Goal: Information Seeking & Learning: Learn about a topic

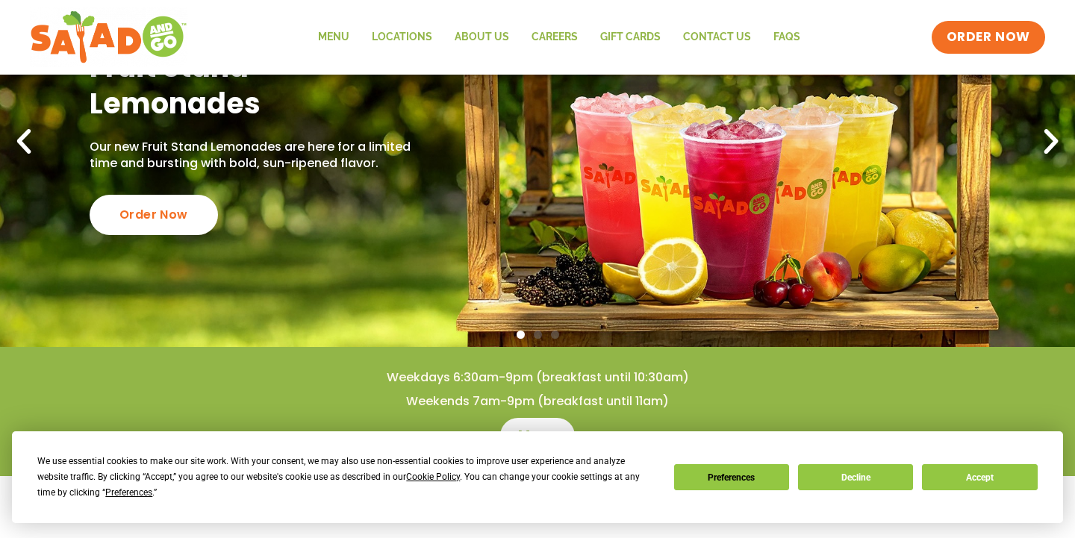
scroll to position [176, 0]
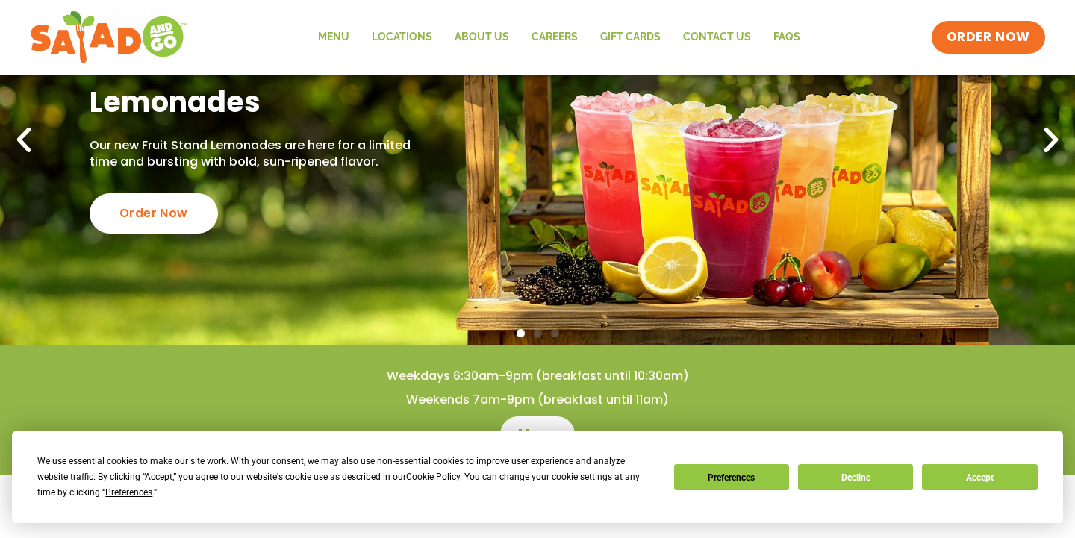
click at [954, 478] on button "Accept" at bounding box center [979, 477] width 115 height 26
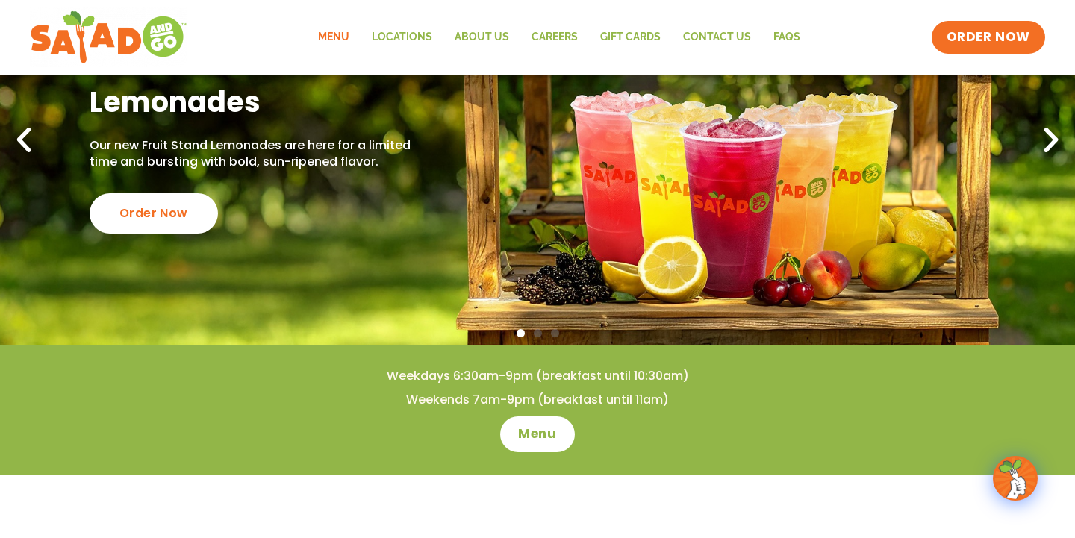
click at [329, 28] on link "Menu" at bounding box center [334, 37] width 54 height 34
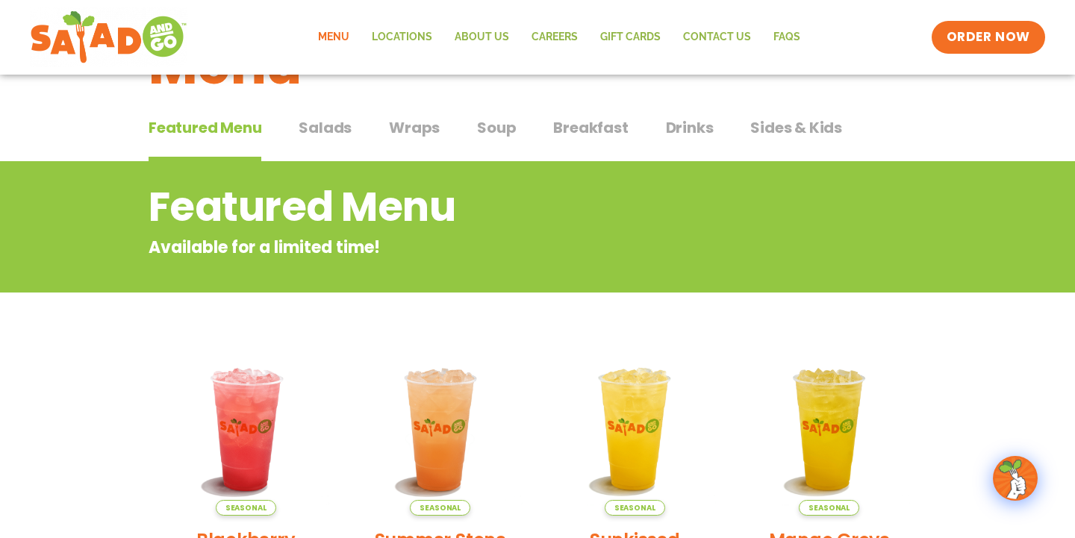
scroll to position [33, 0]
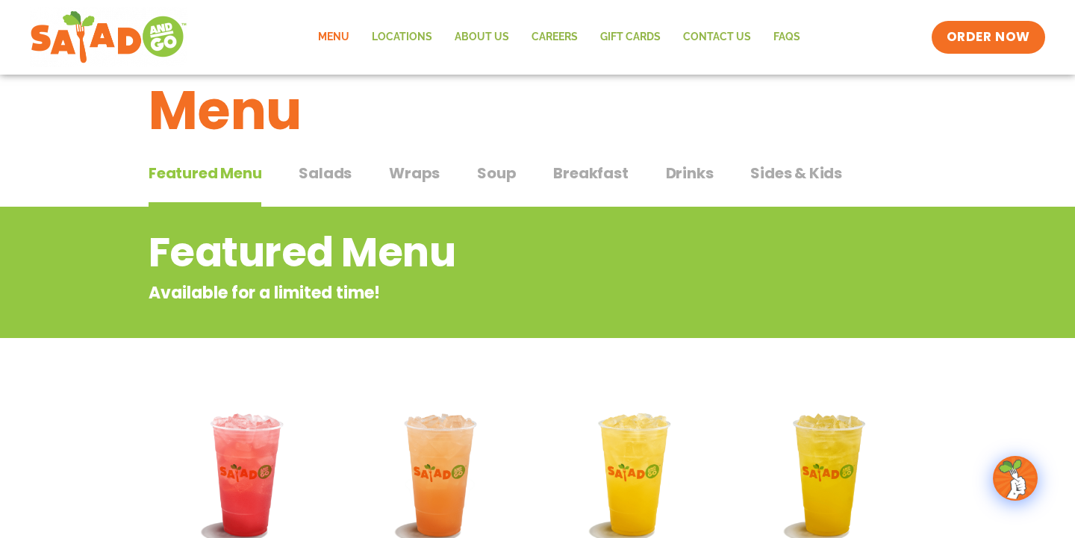
click at [327, 177] on span "Salads" at bounding box center [325, 173] width 53 height 22
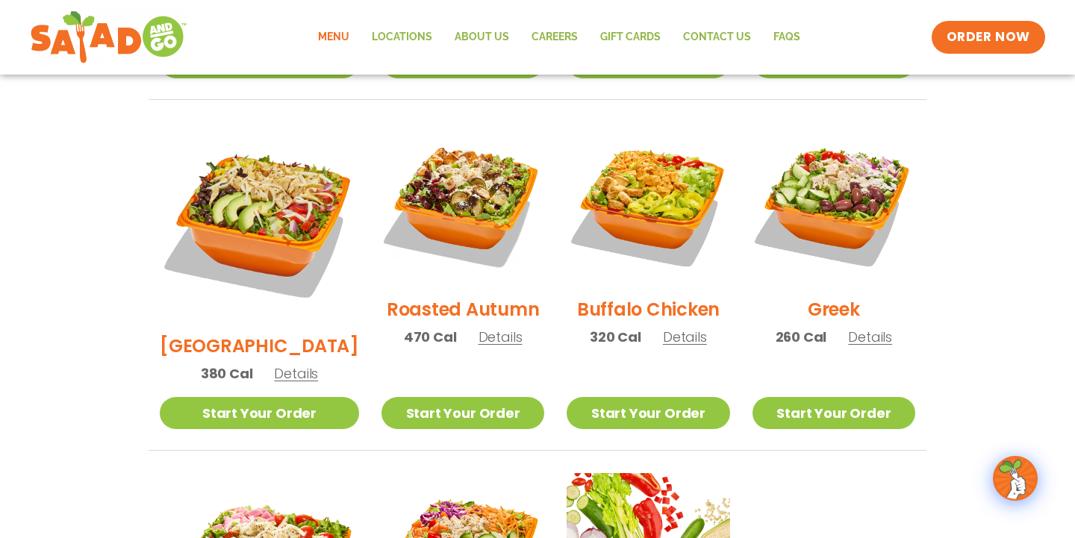
scroll to position [734, 0]
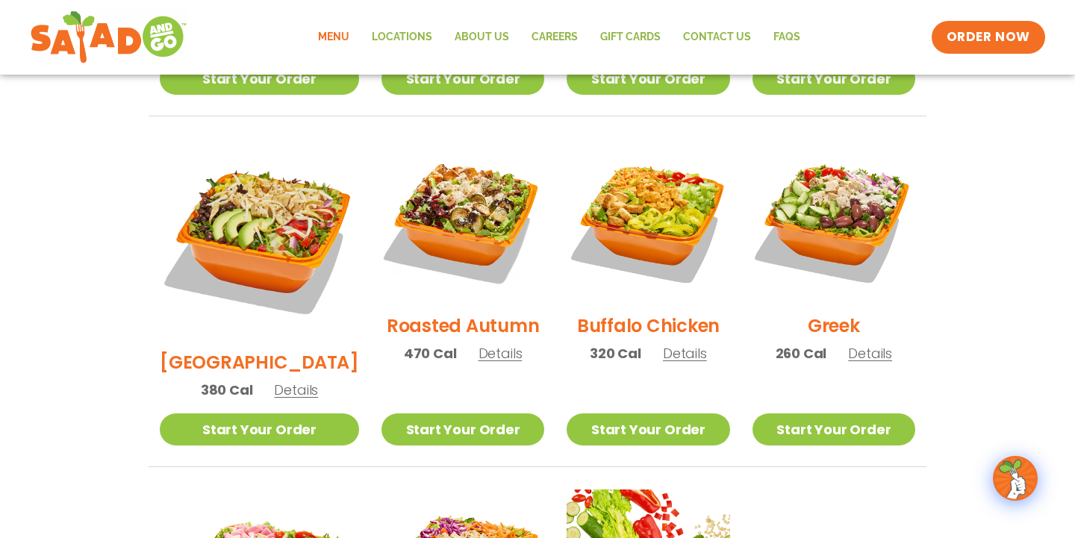
click at [478, 344] on span "Details" at bounding box center [500, 353] width 44 height 19
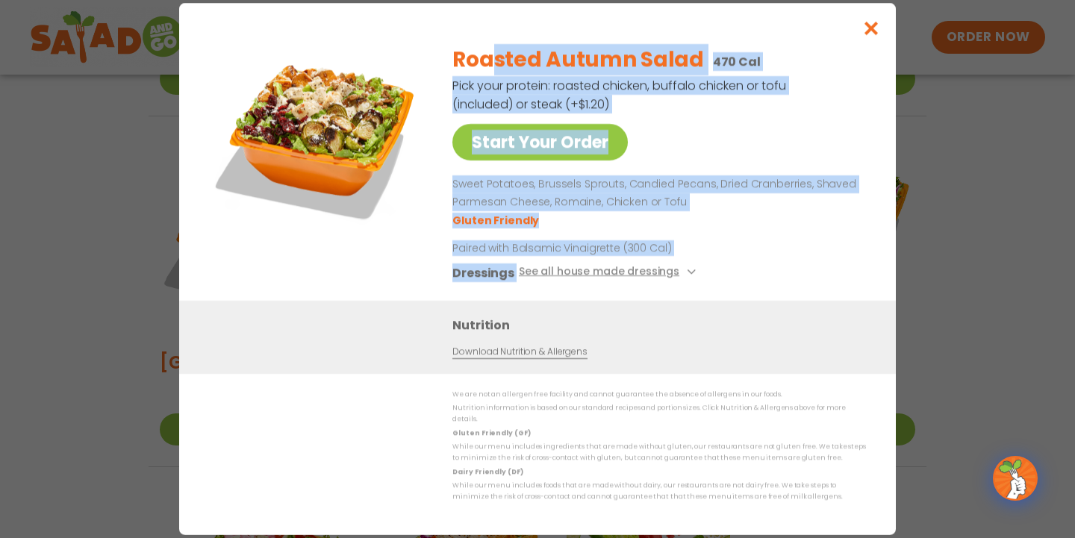
drag, startPoint x: 495, startPoint y: 66, endPoint x: 733, endPoint y: 267, distance: 311.5
click at [733, 267] on div "Roasted Autumn Salad 470 Cal Pick your protein: roasted chicken, buffalo chicke…" at bounding box center [656, 167] width 408 height 268
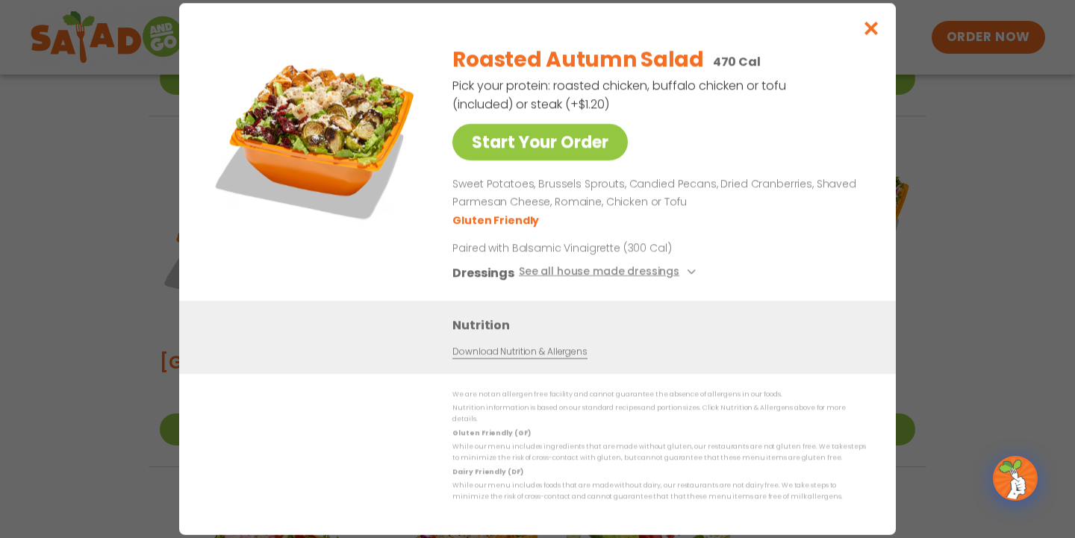
click at [732, 270] on div "Dressings See all house made dressings" at bounding box center [656, 272] width 408 height 19
drag, startPoint x: 731, startPoint y: 263, endPoint x: 720, endPoint y: 222, distance: 43.1
click at [720, 222] on div "Roasted Autumn Salad 470 Cal Pick your protein: roasted chicken, buffalo chicke…" at bounding box center [656, 167] width 408 height 268
click at [720, 222] on ul "Gluten Friendly" at bounding box center [656, 219] width 408 height 17
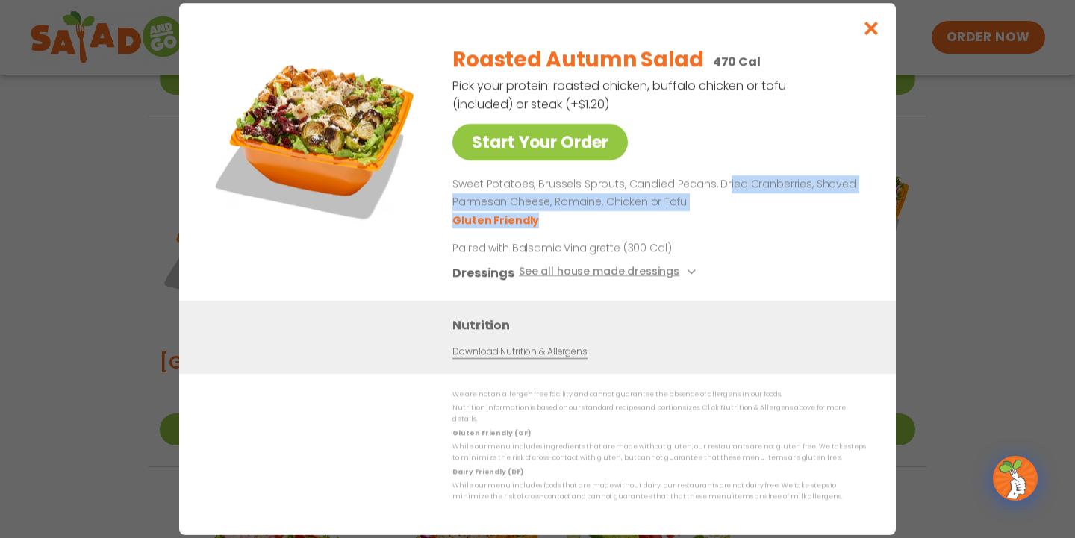
drag, startPoint x: 720, startPoint y: 187, endPoint x: 767, endPoint y: 223, distance: 59.0
click at [767, 223] on div "Sweet Potatoes, Brussels Sprouts, Candied Pecans, Dried Cranberries, Shaved Par…" at bounding box center [656, 201] width 408 height 53
click at [767, 223] on ul "Gluten Friendly" at bounding box center [656, 219] width 408 height 17
drag, startPoint x: 767, startPoint y: 223, endPoint x: 733, endPoint y: 187, distance: 49.1
click at [733, 187] on div "Sweet Potatoes, Brussels Sprouts, Candied Pecans, Dried Cranberries, Shaved Par…" at bounding box center [656, 201] width 408 height 53
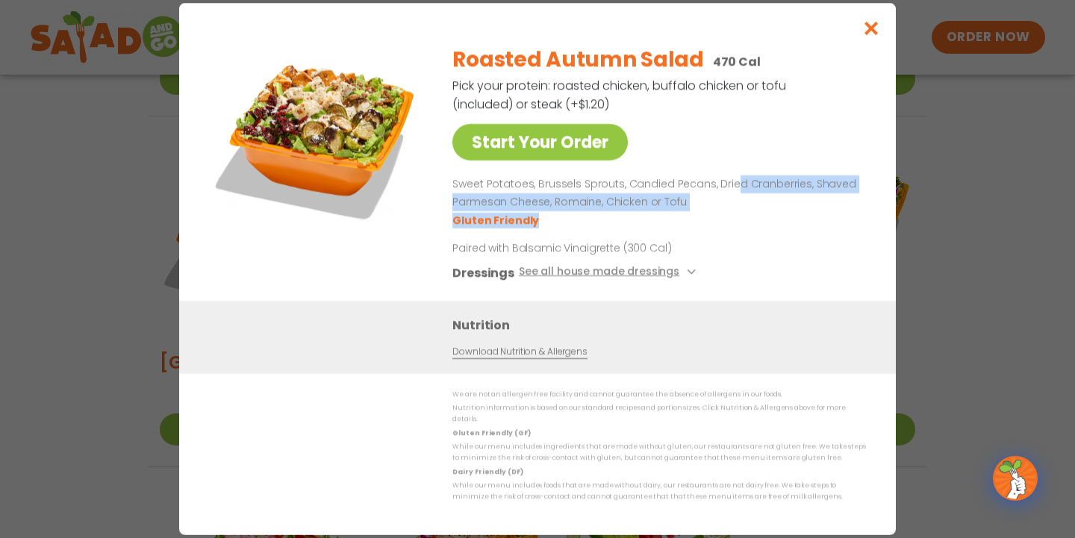
click at [733, 187] on p "Sweet Potatoes, Brussels Sprouts, Candied Pecans, Dried Cranberries, Shaved Par…" at bounding box center [656, 193] width 408 height 36
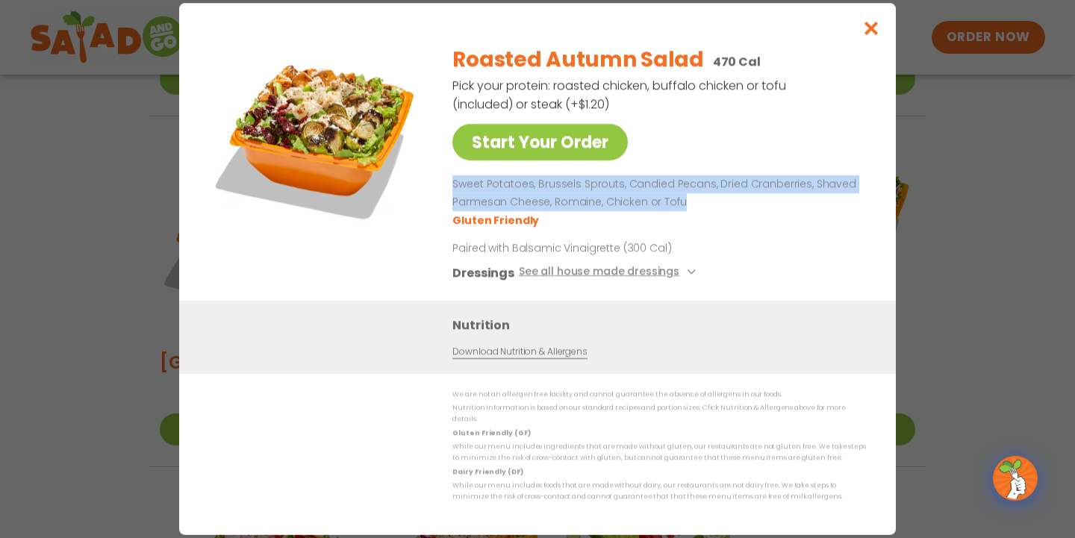
drag, startPoint x: 695, startPoint y: 177, endPoint x: 724, endPoint y: 212, distance: 45.6
click at [724, 212] on div "Roasted Autumn Salad 470 Cal Pick your protein: roasted chicken, buffalo chicke…" at bounding box center [656, 167] width 408 height 268
click at [724, 211] on p "Sweet Potatoes, Brussels Sprouts, Candied Pecans, Dried Cranberries, Shaved Par…" at bounding box center [656, 193] width 408 height 36
drag, startPoint x: 724, startPoint y: 212, endPoint x: 713, endPoint y: 173, distance: 40.4
click at [713, 173] on div "Roasted Autumn Salad 470 Cal Pick your protein: roasted chicken, buffalo chicke…" at bounding box center [656, 167] width 408 height 268
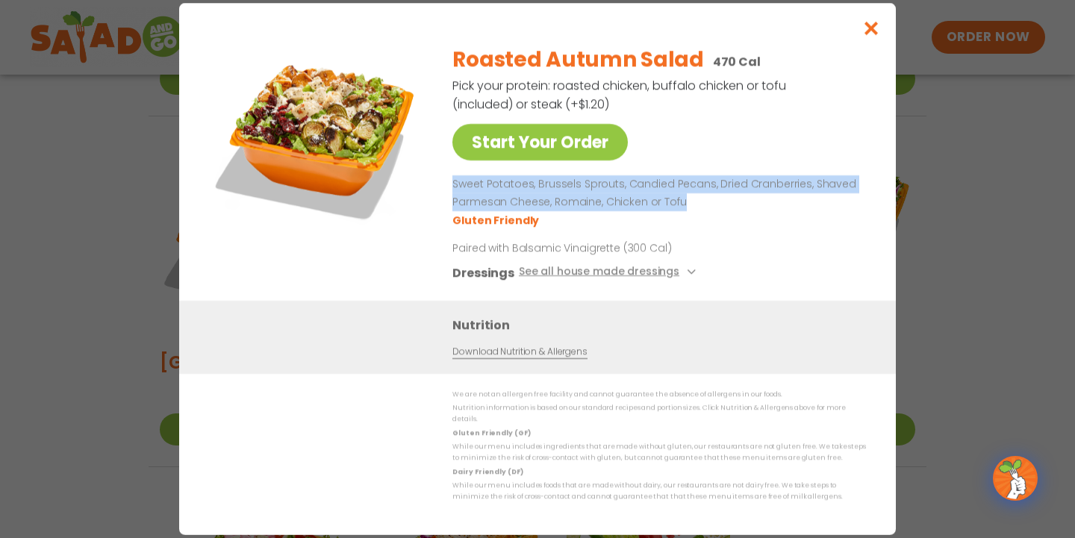
click at [713, 173] on div "Roasted Autumn Salad 470 Cal Pick your protein: roasted chicken, buffalo chicke…" at bounding box center [656, 167] width 408 height 268
drag, startPoint x: 713, startPoint y: 173, endPoint x: 731, endPoint y: 207, distance: 38.1
click at [732, 207] on div "Roasted Autumn Salad 470 Cal Pick your protein: roasted chicken, buffalo chicke…" at bounding box center [656, 167] width 408 height 268
click at [731, 207] on p "Sweet Potatoes, Brussels Sprouts, Candied Pecans, Dried Cranberries, Shaved Par…" at bounding box center [656, 193] width 408 height 36
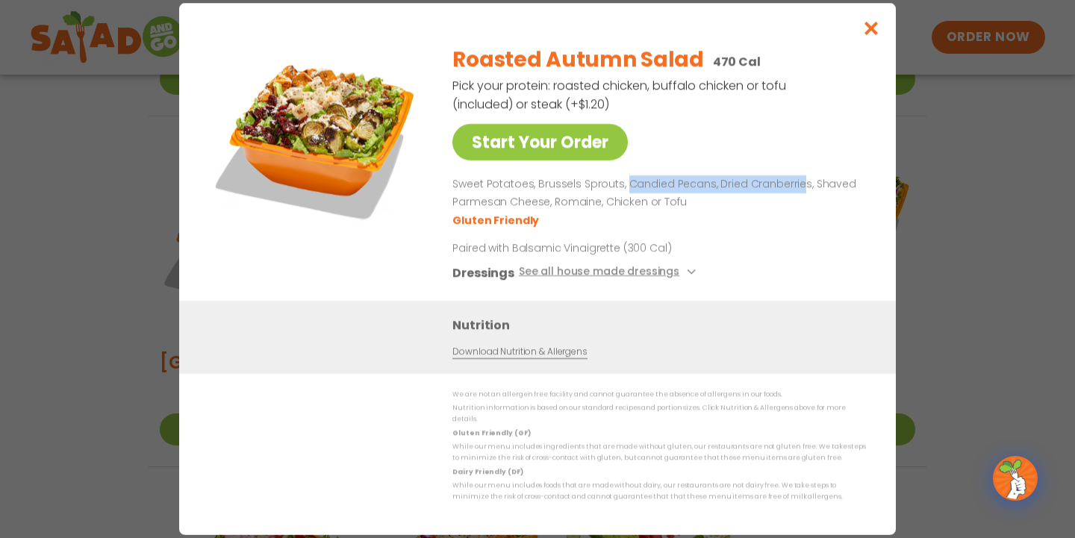
drag, startPoint x: 620, startPoint y: 189, endPoint x: 793, endPoint y: 197, distance: 172.6
click at [793, 197] on p "Sweet Potatoes, Brussels Sprouts, Candied Pecans, Dried Cranberries, Shaved Par…" at bounding box center [656, 193] width 408 height 36
click at [869, 28] on icon "Close modal" at bounding box center [871, 28] width 19 height 16
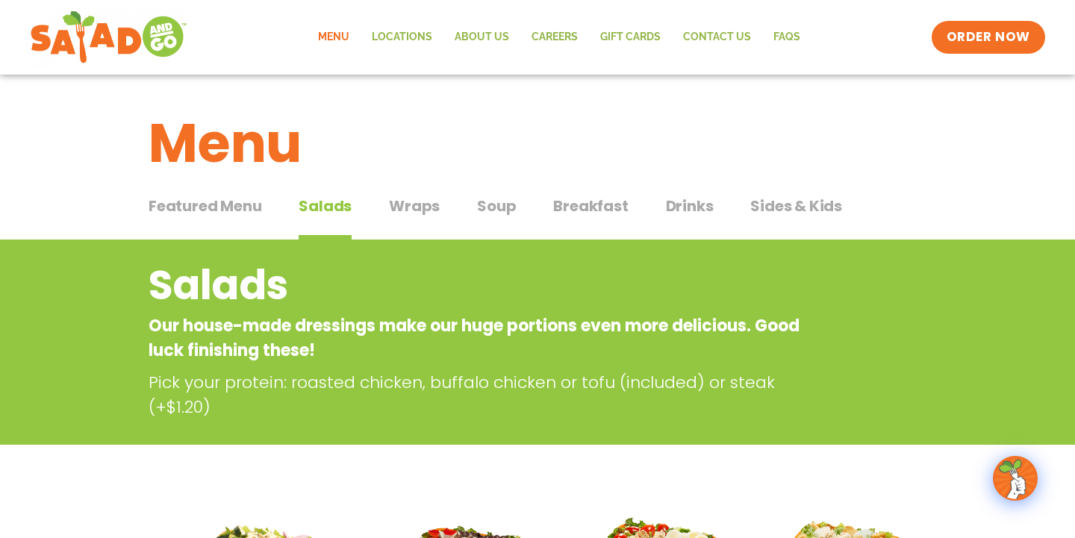
scroll to position [-1, 0]
click at [687, 202] on span "Drinks" at bounding box center [690, 206] width 48 height 22
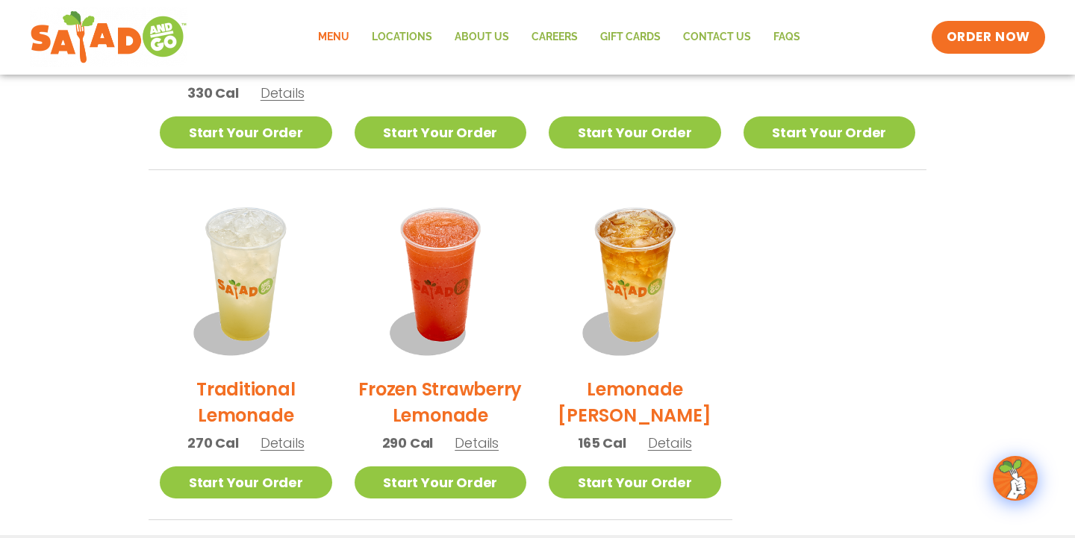
scroll to position [1006, 0]
